Goal: Information Seeking & Learning: Learn about a topic

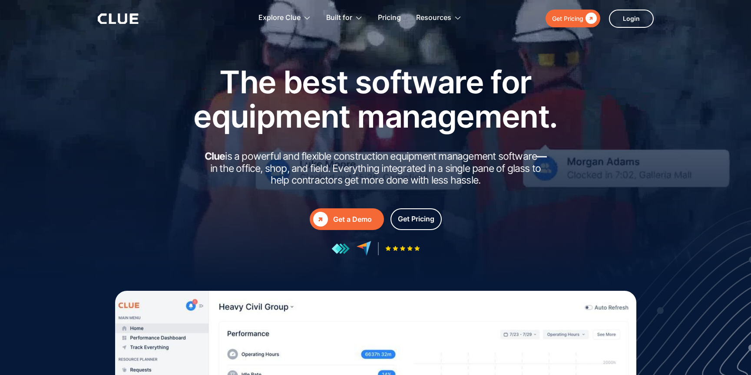
click at [229, 28] on div "Explore Clue Solutions Tailored solutions for your construction equipment needs…" at bounding box center [360, 18] width 340 height 28
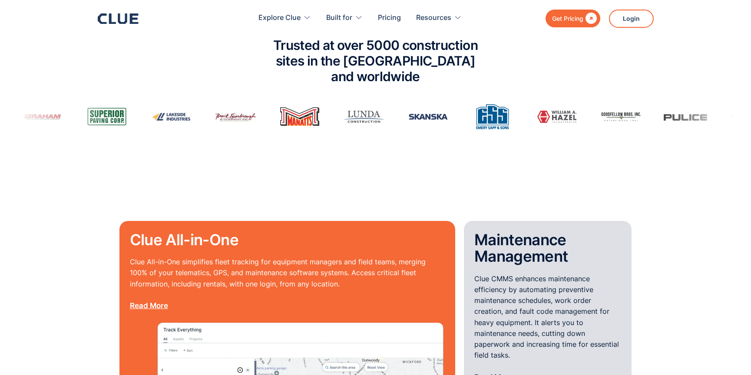
scroll to position [608, 0]
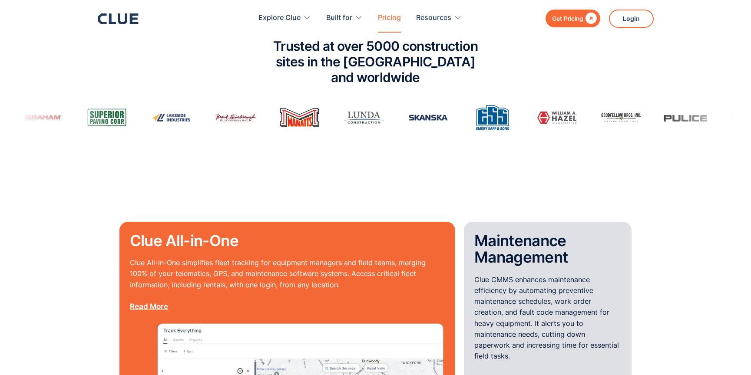
click at [394, 16] on link "Pricing" at bounding box center [389, 17] width 23 height 27
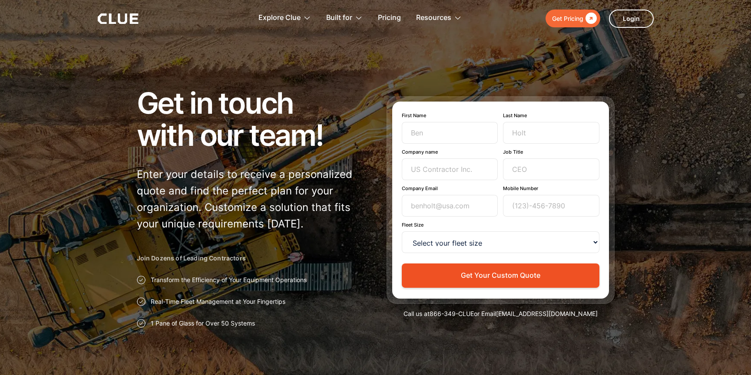
click at [231, 20] on div "Explore Clue Solutions Tailored solutions for your construction equipment needs…" at bounding box center [360, 18] width 340 height 28
click at [489, 15] on div "Explore Clue Solutions Tailored solutions for your construction equipment needs…" at bounding box center [360, 18] width 340 height 28
click at [185, 15] on div "Get Pricing  Explore Clue Solutions Tailored solutions for your construction e…" at bounding box center [376, 18] width 556 height 37
click at [513, 21] on div "Explore Clue Solutions Tailored solutions for your construction equipment needs…" at bounding box center [360, 18] width 340 height 28
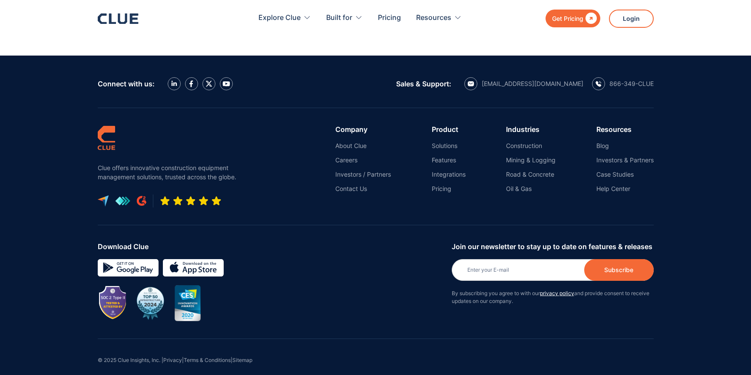
scroll to position [1046, 0]
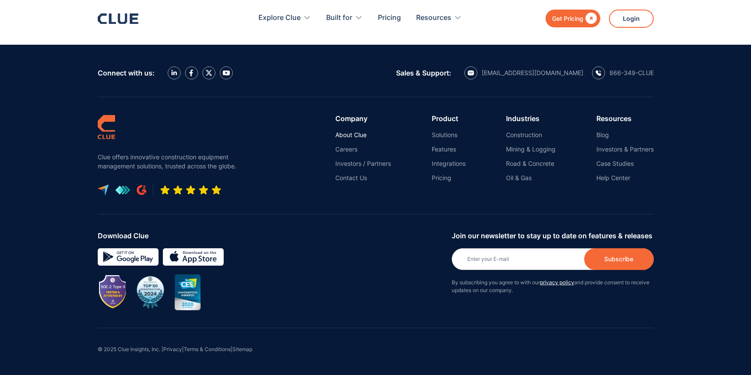
click at [354, 134] on link "About Clue" at bounding box center [363, 135] width 56 height 8
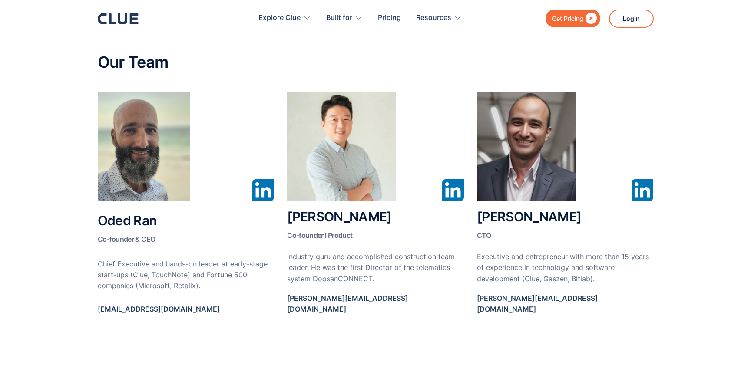
scroll to position [422, 0]
